Goal: Contribute content

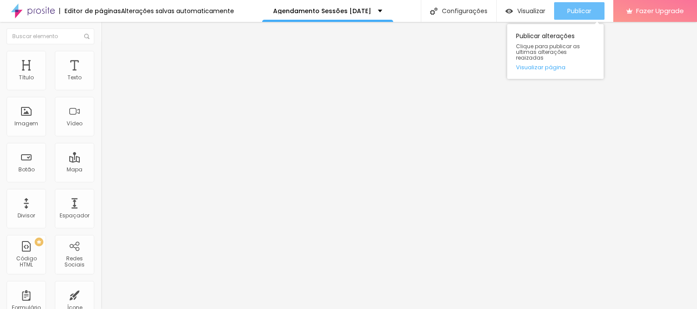
click at [584, 8] on span "Publicar" at bounding box center [579, 10] width 24 height 7
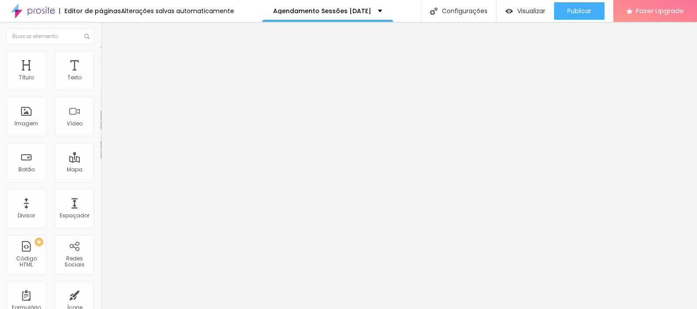
click at [101, 53] on img at bounding box center [105, 55] width 8 height 8
type input "8"
type input "4"
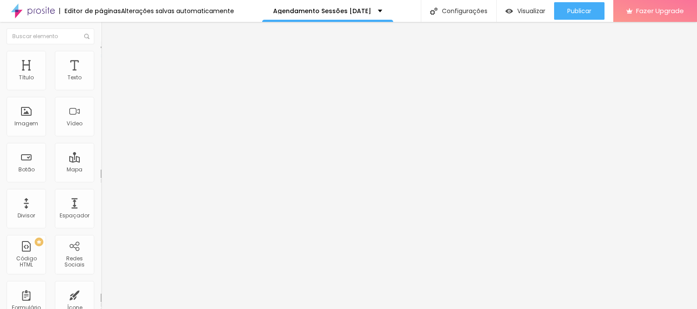
type input "0"
drag, startPoint x: 24, startPoint y: 103, endPoint x: -6, endPoint y: 103, distance: 29.8
type input "0"
click at [101, 285] on input "range" at bounding box center [129, 288] width 57 height 7
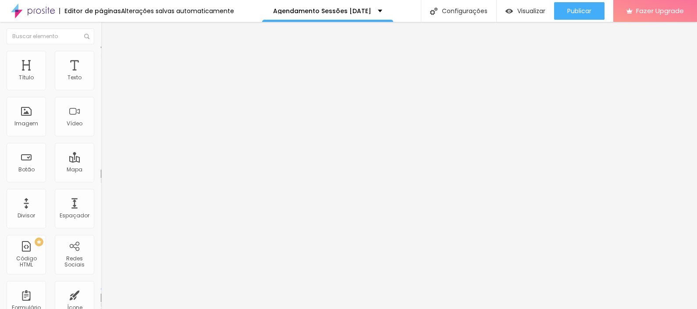
type input "0"
drag, startPoint x: 22, startPoint y: 85, endPoint x: -68, endPoint y: 85, distance: 89.4
type input "0"
click at [101, 161] on input "range" at bounding box center [129, 164] width 57 height 7
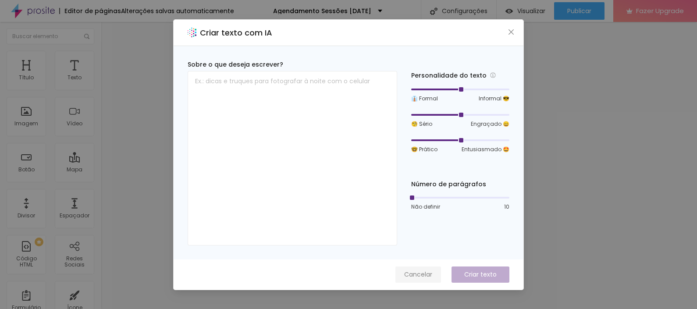
click at [422, 274] on span "Cancelar" at bounding box center [418, 274] width 28 height 9
click at [512, 32] on icon "close" at bounding box center [511, 31] width 7 height 7
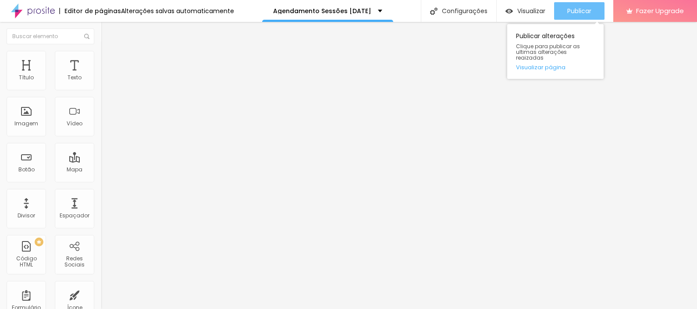
click at [581, 9] on span "Publicar" at bounding box center [579, 10] width 24 height 7
